Goal: Task Accomplishment & Management: Use online tool/utility

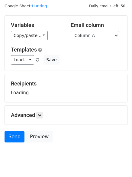
scroll to position [34, 0]
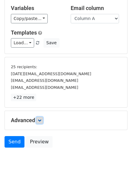
click at [41, 121] on icon at bounding box center [40, 120] width 4 height 4
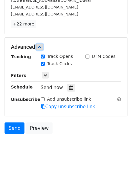
scroll to position [108, 0]
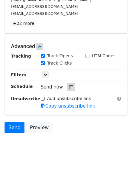
click at [69, 85] on icon at bounding box center [71, 87] width 4 height 4
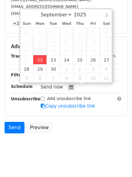
type input "2025-09-22 12:00"
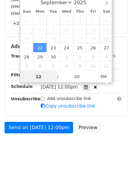
scroll to position [0, 0]
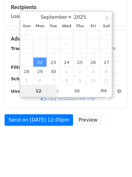
type input "4"
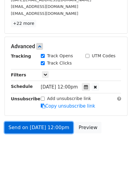
type input "2025-09-22 16:00"
click at [35, 127] on link "Send on Sep 22 at 12:00pm" at bounding box center [39, 128] width 69 height 12
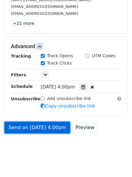
click at [34, 132] on link "Send on Sep 22 at 4:00pm" at bounding box center [38, 128] width 66 height 12
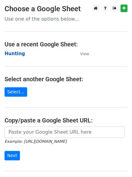
click at [11, 55] on strong "Hunting" at bounding box center [15, 53] width 21 height 5
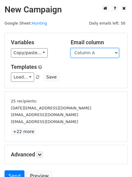
click at [91, 54] on select "Column A Column B Column C Column D Column E Column F" at bounding box center [95, 52] width 48 height 9
select select "Column B"
click at [71, 48] on select "Column A Column B Column C Column D Column E Column F" at bounding box center [95, 52] width 48 height 9
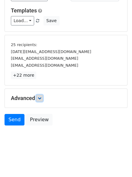
click at [43, 97] on link at bounding box center [39, 98] width 7 height 7
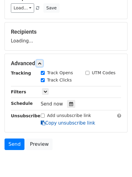
scroll to position [85, 0]
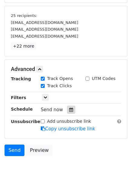
click at [69, 107] on div at bounding box center [71, 110] width 8 height 8
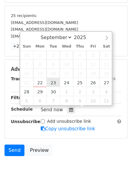
type input "2025-09-23 12:00"
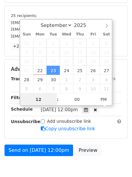
scroll to position [0, 0]
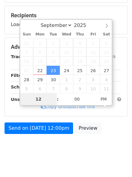
type input "5"
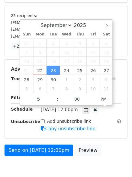
type input "2025-09-23 17:00"
click at [38, 142] on form "Variables Copy/paste... {{Column A}} {{Column B}} {{Column C}} {{Column D}} {{C…" at bounding box center [66, 53] width 123 height 212
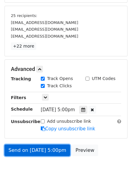
click at [40, 151] on link "Send on Sep 23 at 5:00pm" at bounding box center [38, 150] width 66 height 12
click at [38, 151] on link "Send on Sep 23 at 5:00pm" at bounding box center [38, 150] width 66 height 12
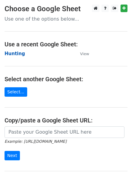
click at [12, 55] on strong "Hunting" at bounding box center [15, 53] width 21 height 5
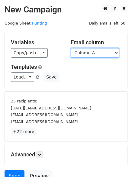
drag, startPoint x: 86, startPoint y: 54, endPoint x: 88, endPoint y: 57, distance: 3.4
click at [86, 54] on select "Column A Column B Column C Column D Column E Column F" at bounding box center [95, 52] width 48 height 9
click at [71, 48] on select "Column A Column B Column C Column D Column E Column F" at bounding box center [95, 52] width 48 height 9
click at [83, 54] on select "Column A Column B Column C Column D Column E Column F" at bounding box center [95, 52] width 48 height 9
select select "Column C"
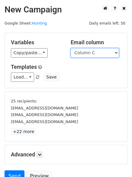
click at [71, 48] on select "Column A Column B Column C Column D Column E Column F" at bounding box center [95, 52] width 48 height 9
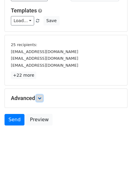
click at [42, 101] on link at bounding box center [39, 98] width 7 height 7
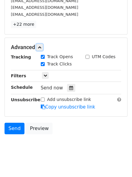
scroll to position [116, 0]
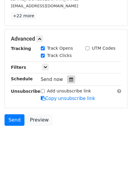
click at [67, 79] on div at bounding box center [71, 79] width 8 height 8
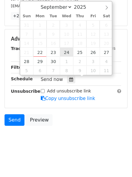
type input "2025-09-24 12:00"
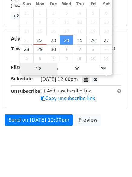
type input "6"
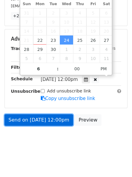
type input "2025-09-24 18:00"
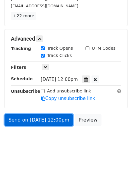
click at [38, 125] on link "Send on Sep 24 at 12:00pm" at bounding box center [39, 120] width 69 height 12
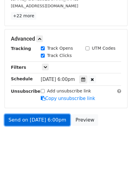
click at [38, 122] on link "Send on Sep 24 at 6:00pm" at bounding box center [38, 120] width 66 height 12
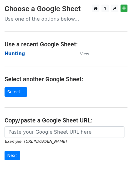
click at [11, 52] on strong "Hunting" at bounding box center [15, 53] width 21 height 5
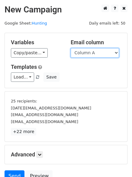
click at [91, 54] on select "Column A Column B Column C Column D Column E Column F" at bounding box center [95, 52] width 48 height 9
select select "Column D"
click at [71, 48] on select "Column A Column B Column C Column D Column E Column F" at bounding box center [95, 52] width 48 height 9
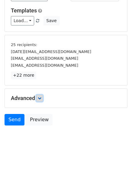
click at [41, 97] on icon at bounding box center [40, 98] width 4 height 4
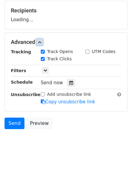
scroll to position [91, 0]
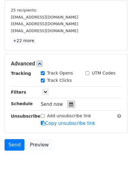
click at [69, 103] on icon at bounding box center [71, 104] width 4 height 4
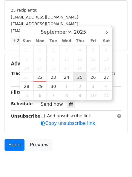
type input "2025-09-25 12:00"
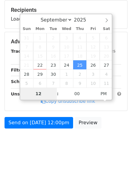
type input "7"
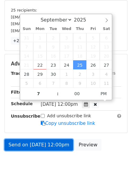
type input "2025-09-25 19:00"
click at [41, 145] on link "Send on Sep 25 at 12:00pm" at bounding box center [39, 145] width 69 height 12
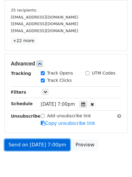
click at [41, 144] on link "Send on Sep 25 at 7:00pm" at bounding box center [38, 145] width 66 height 12
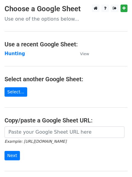
click at [16, 50] on td "Hunting" at bounding box center [40, 53] width 70 height 7
click at [14, 53] on strong "Hunting" at bounding box center [15, 53] width 21 height 5
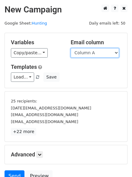
click at [93, 55] on select "Column A Column B Column C Column D Column E Column F" at bounding box center [95, 52] width 48 height 9
select select "Column E"
click at [71, 48] on select "Column A Column B Column C Column D Column E Column F" at bounding box center [95, 52] width 48 height 9
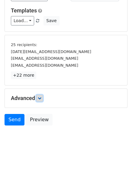
click at [39, 98] on icon at bounding box center [40, 98] width 4 height 4
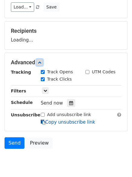
scroll to position [90, 0]
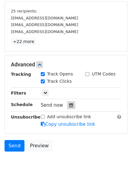
click at [69, 104] on icon at bounding box center [71, 105] width 4 height 4
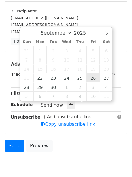
type input "2025-09-26 12:00"
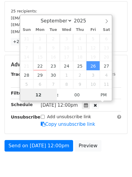
scroll to position [0, 0]
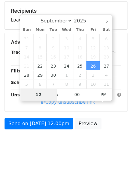
type input "8"
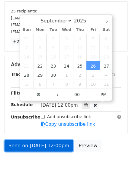
type input "2025-09-26 20:00"
click at [38, 141] on link "Send on Sep 26 at 12:00pm" at bounding box center [39, 146] width 69 height 12
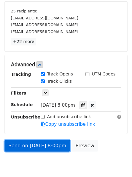
click at [38, 141] on link "Send on Sep 26 at 8:00pm" at bounding box center [38, 146] width 66 height 12
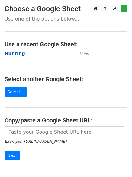
click at [14, 51] on strong "Hunting" at bounding box center [15, 53] width 21 height 5
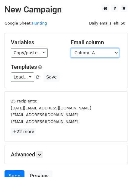
click at [104, 53] on select "Column A Column B Column C Column D Column E Column F" at bounding box center [95, 52] width 48 height 9
select select "Column F"
click at [71, 48] on select "Column A Column B Column C Column D Column E Column F" at bounding box center [95, 52] width 48 height 9
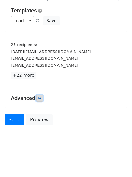
click at [38, 97] on link at bounding box center [39, 98] width 7 height 7
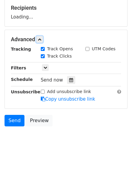
scroll to position [94, 0]
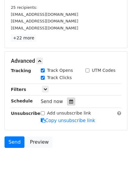
click at [67, 100] on div at bounding box center [71, 101] width 8 height 8
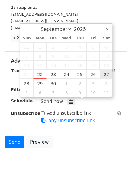
type input "[DATE] 12:00"
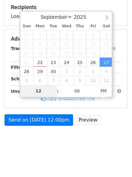
type input "9"
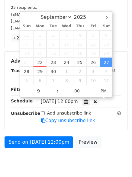
type input "[DATE] 21:00"
click at [62, 158] on body "New Campaign Daily emails left: 50 Google Sheet: Hunting Variables Copy/paste..…" at bounding box center [66, 43] width 132 height 264
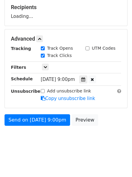
scroll to position [116, 0]
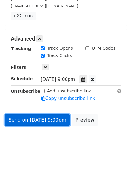
click at [35, 120] on link "Send on [DATE] 9:00pm" at bounding box center [38, 120] width 66 height 12
